Goal: Task Accomplishment & Management: Manage account settings

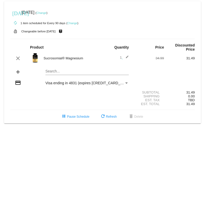
click at [47, 13] on link "Change" at bounding box center [42, 12] width 10 height 3
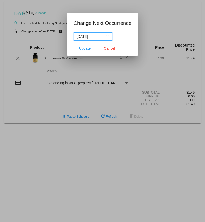
click at [104, 37] on div "[DATE]" at bounding box center [93, 37] width 33 height 6
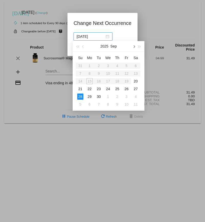
click at [135, 46] on button "button" at bounding box center [134, 46] width 6 height 10
click at [136, 45] on button "button" at bounding box center [134, 46] width 6 height 10
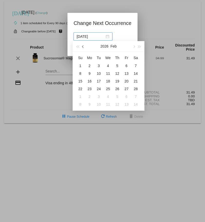
click at [84, 48] on button "button" at bounding box center [83, 46] width 6 height 10
click at [155, 12] on div at bounding box center [102, 111] width 205 height 222
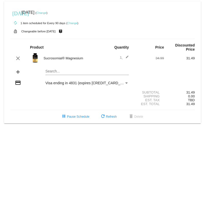
click at [74, 23] on link "Change" at bounding box center [72, 23] width 10 height 3
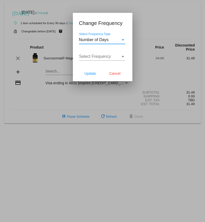
click at [122, 39] on div "Select Frequency Type" at bounding box center [123, 40] width 5 height 5
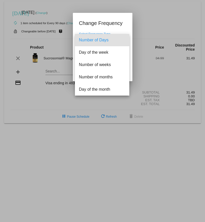
click at [144, 26] on div at bounding box center [102, 111] width 205 height 222
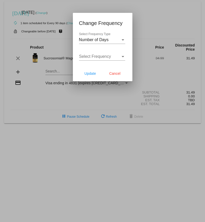
click at [59, 13] on div at bounding box center [102, 111] width 205 height 222
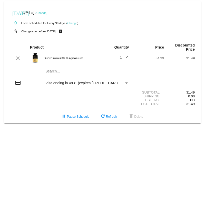
click at [71, 23] on link "Change" at bounding box center [72, 23] width 10 height 3
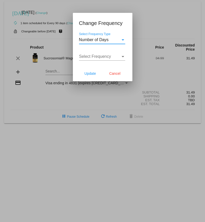
click at [121, 57] on div "Select Frequency" at bounding box center [123, 56] width 5 height 5
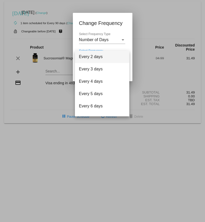
click at [115, 38] on div at bounding box center [102, 111] width 205 height 222
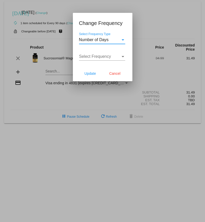
click at [122, 40] on div "Select Frequency Type" at bounding box center [123, 39] width 3 height 1
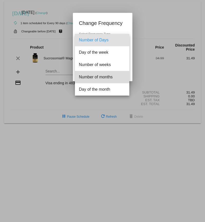
click at [97, 77] on span "Number of months" at bounding box center [102, 77] width 46 height 12
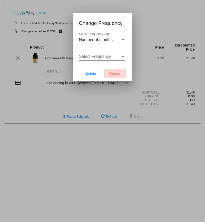
click at [118, 72] on span "Cancel" at bounding box center [115, 73] width 11 height 4
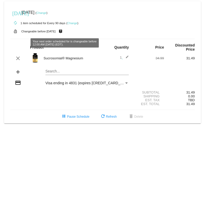
click at [73, 21] on div "autorenew 1 item scheduled for Every 90 days ( Change )" at bounding box center [102, 23] width 185 height 10
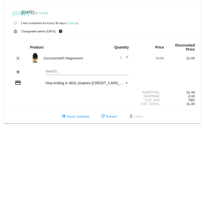
click at [47, 13] on link "Change" at bounding box center [42, 12] width 10 height 3
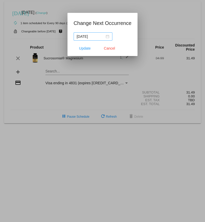
click at [104, 37] on div "[DATE]" at bounding box center [93, 37] width 33 height 6
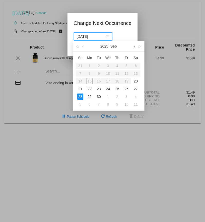
click at [136, 47] on button "button" at bounding box center [134, 46] width 6 height 10
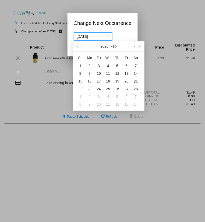
click at [136, 47] on button "button" at bounding box center [134, 46] width 6 height 10
click at [85, 46] on button "button" at bounding box center [83, 46] width 6 height 10
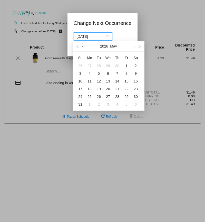
click at [85, 46] on button "button" at bounding box center [83, 46] width 6 height 10
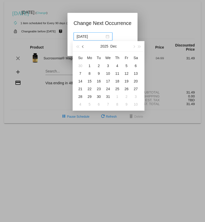
click at [85, 46] on button "button" at bounding box center [83, 46] width 6 height 10
click at [135, 46] on span "button" at bounding box center [134, 47] width 3 height 3
click at [135, 46] on button "button" at bounding box center [134, 46] width 6 height 10
click at [127, 73] on div "12" at bounding box center [127, 73] width 6 height 6
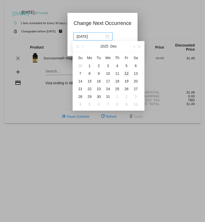
type input "[DATE]"
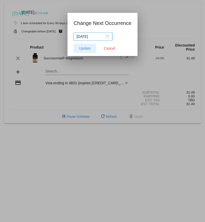
click at [85, 49] on span "Update" at bounding box center [85, 48] width 12 height 4
